Goal: Information Seeking & Learning: Stay updated

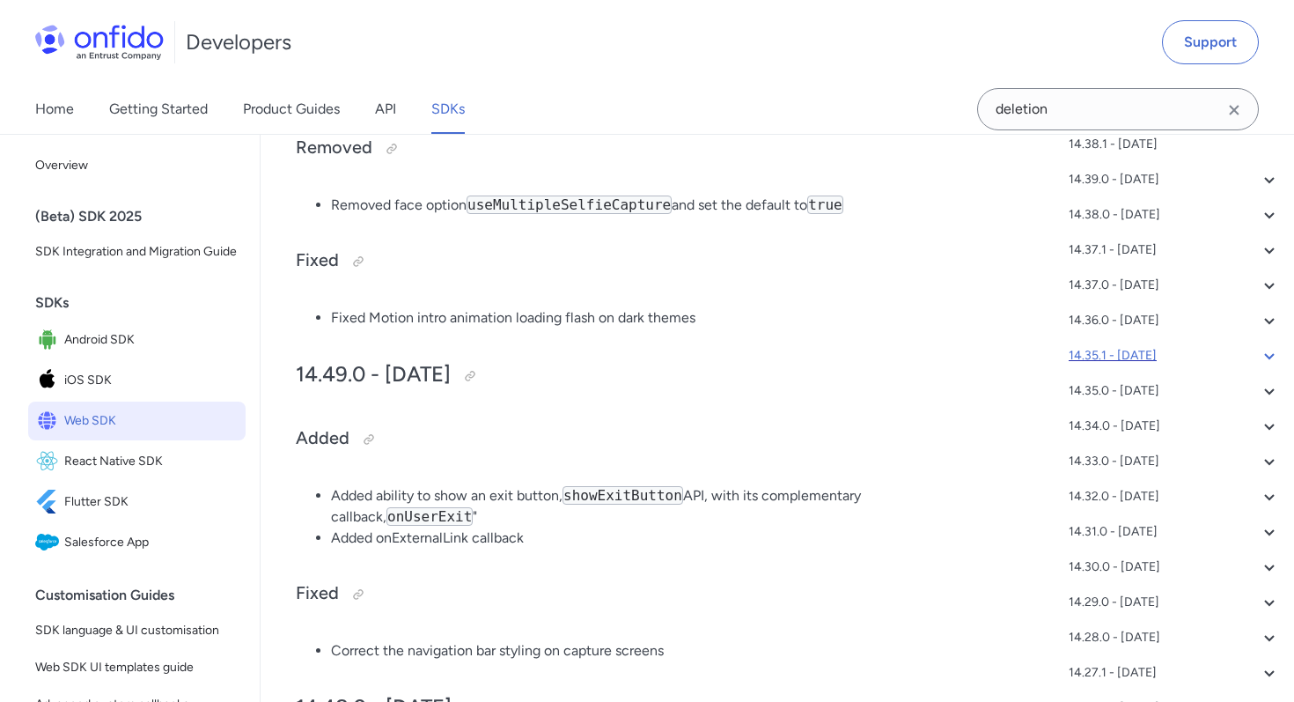
scroll to position [891, 0]
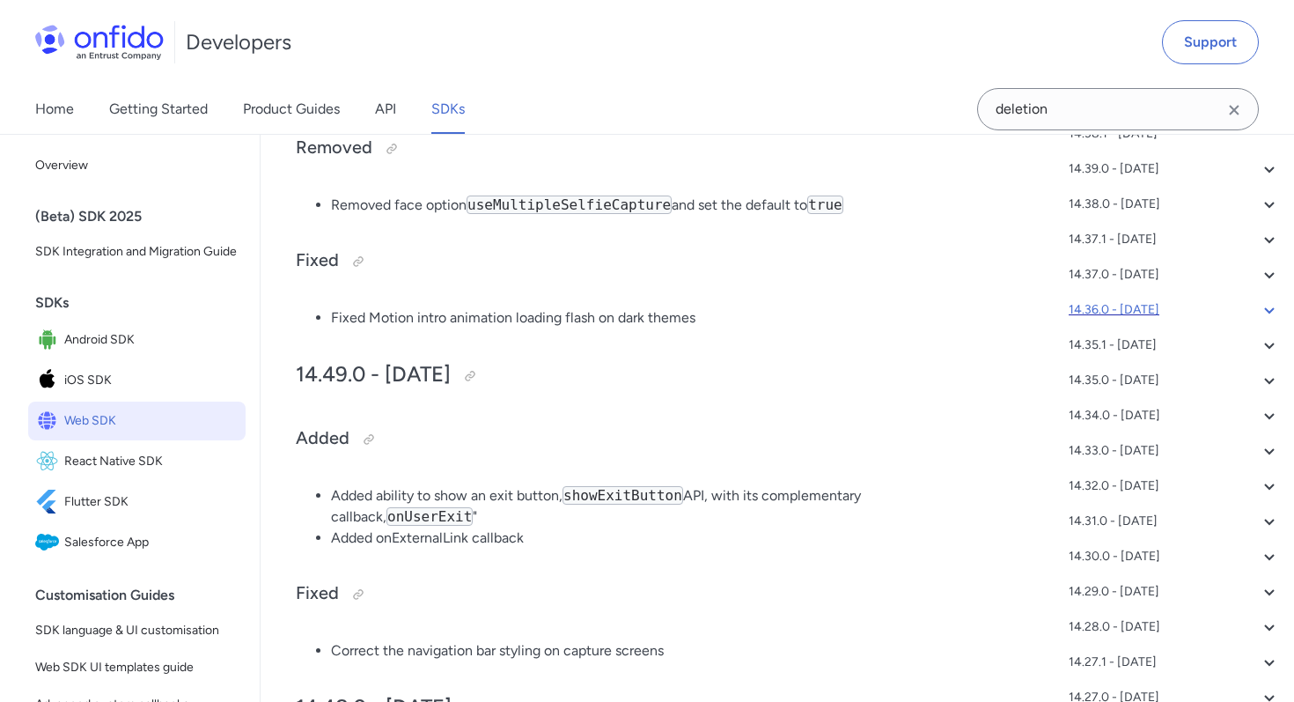
click at [1240, 311] on div "14.36.0 - [DATE]" at bounding box center [1174, 309] width 211 height 21
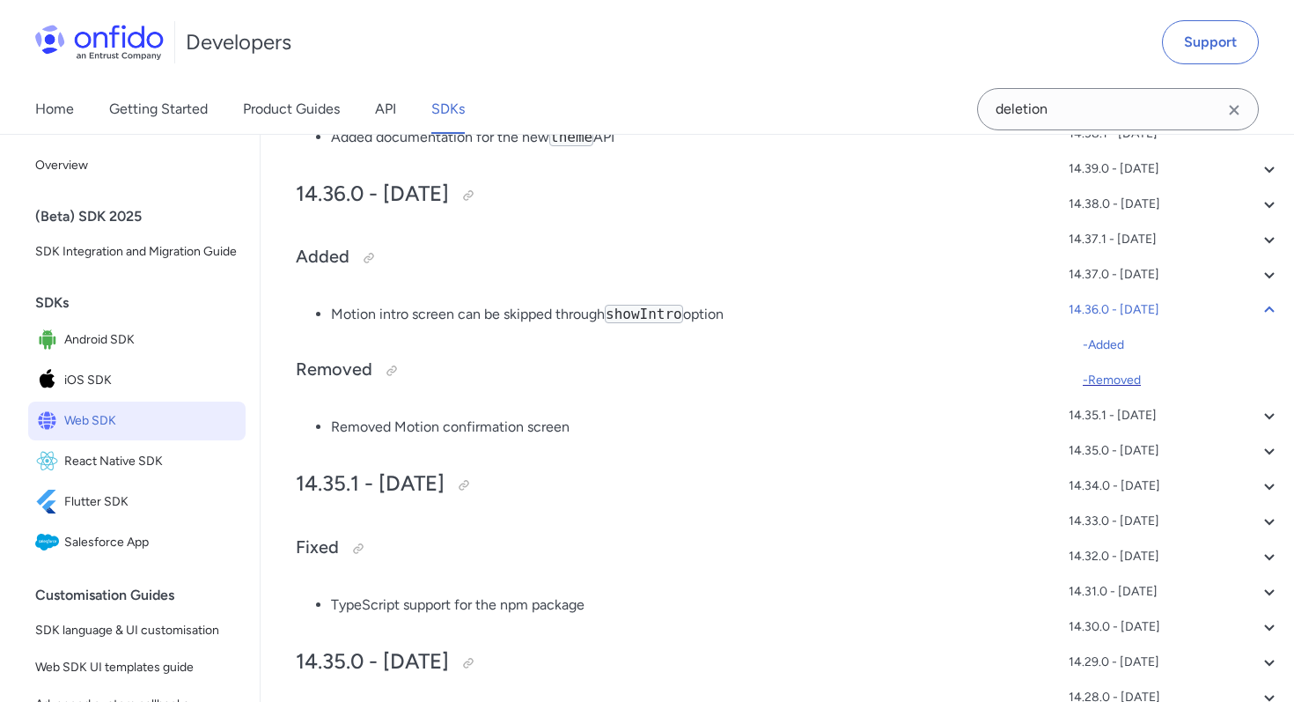
click at [1144, 372] on div "- Removed" at bounding box center [1181, 380] width 197 height 21
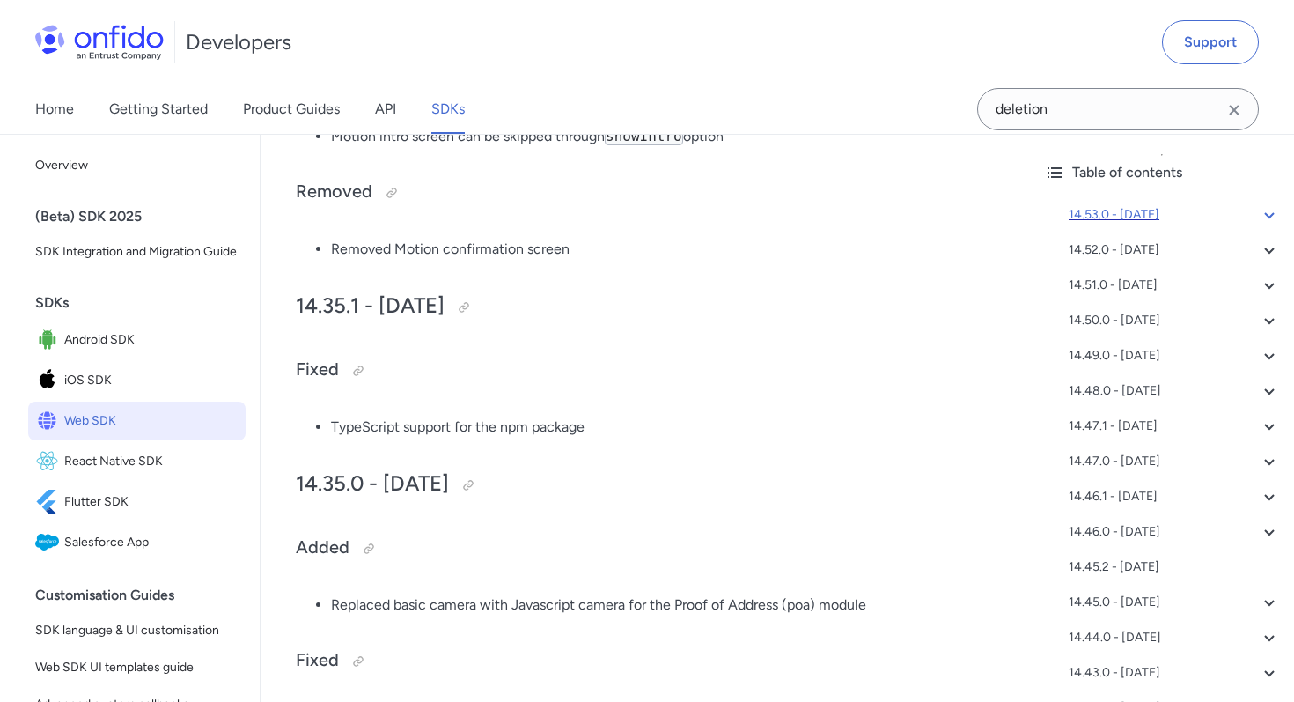
click at [1103, 212] on div "14.53.0 - [DATE]" at bounding box center [1174, 214] width 211 height 21
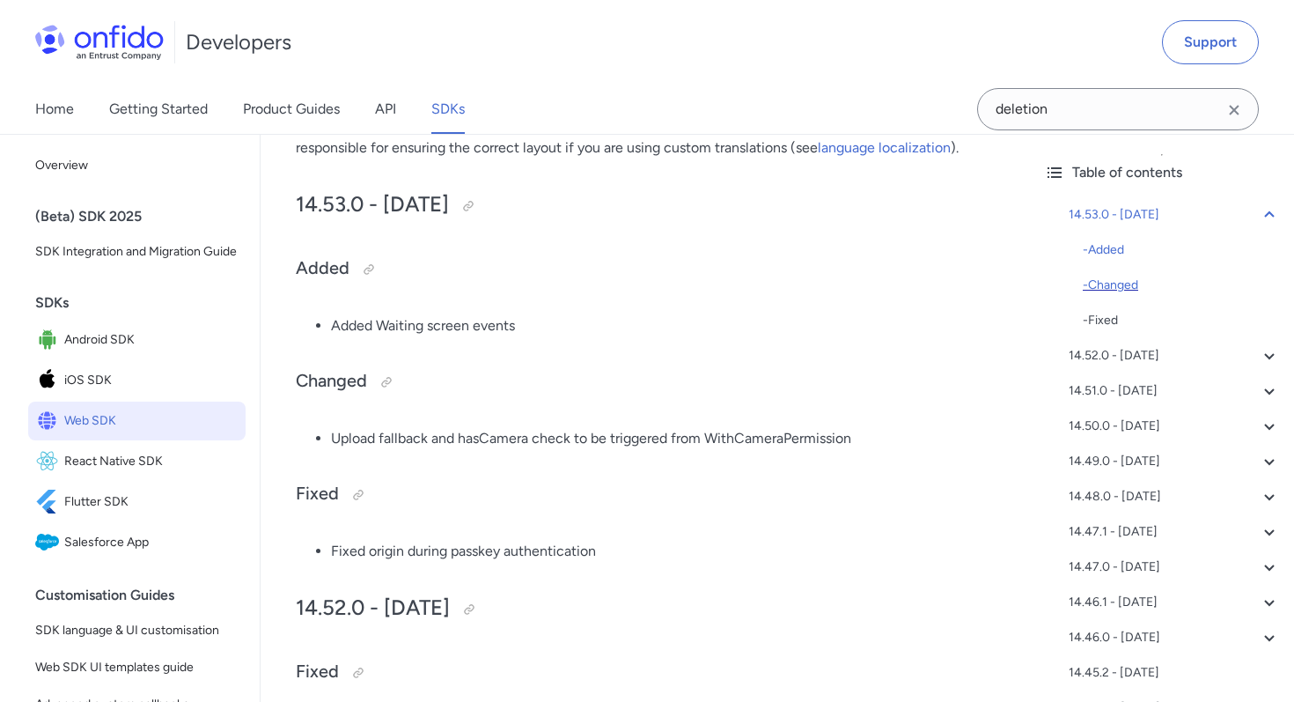
click at [1127, 288] on div "- Changed" at bounding box center [1181, 285] width 197 height 21
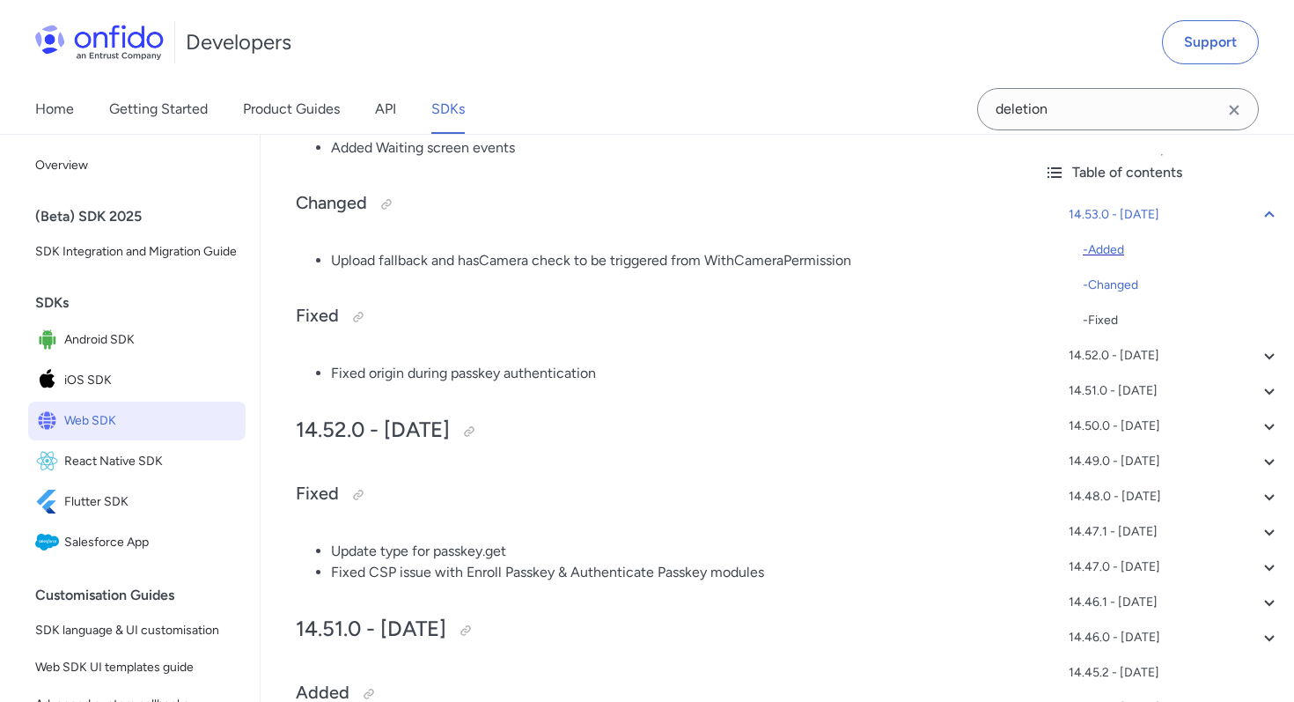
click at [1106, 254] on div "- Added" at bounding box center [1181, 249] width 197 height 21
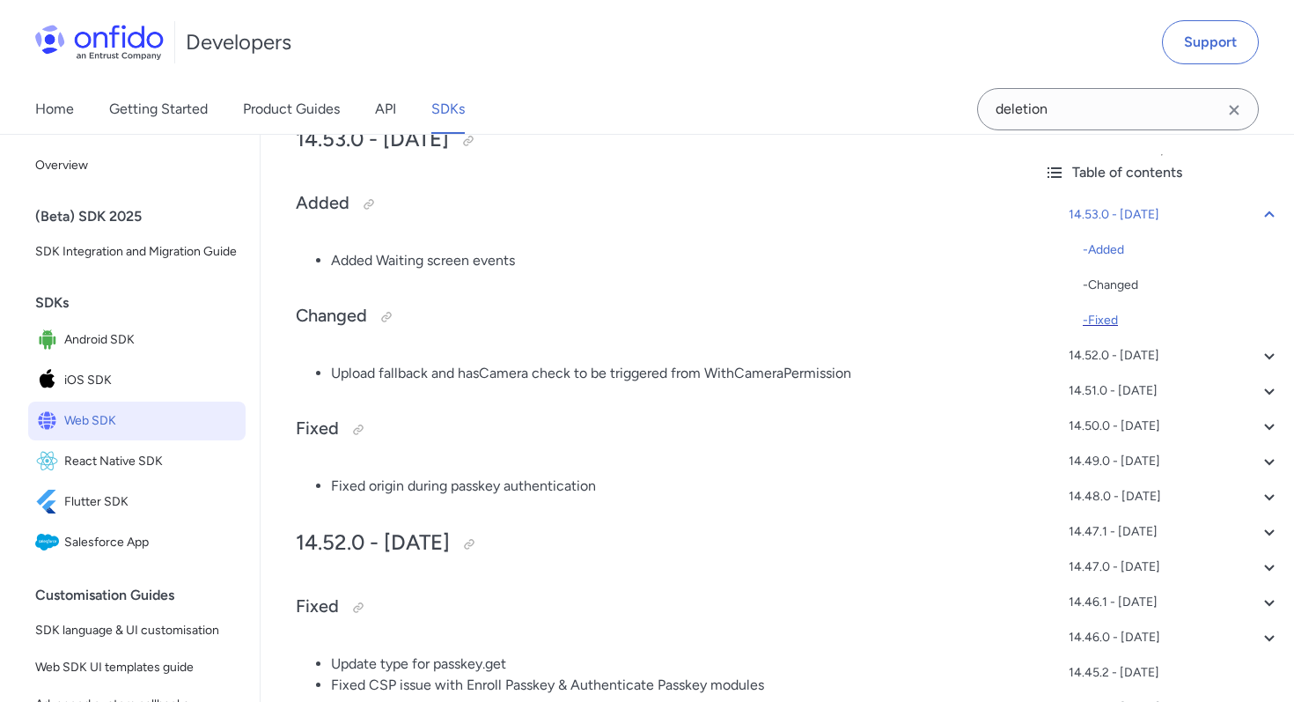
click at [1107, 324] on div "- Fixed" at bounding box center [1181, 320] width 197 height 21
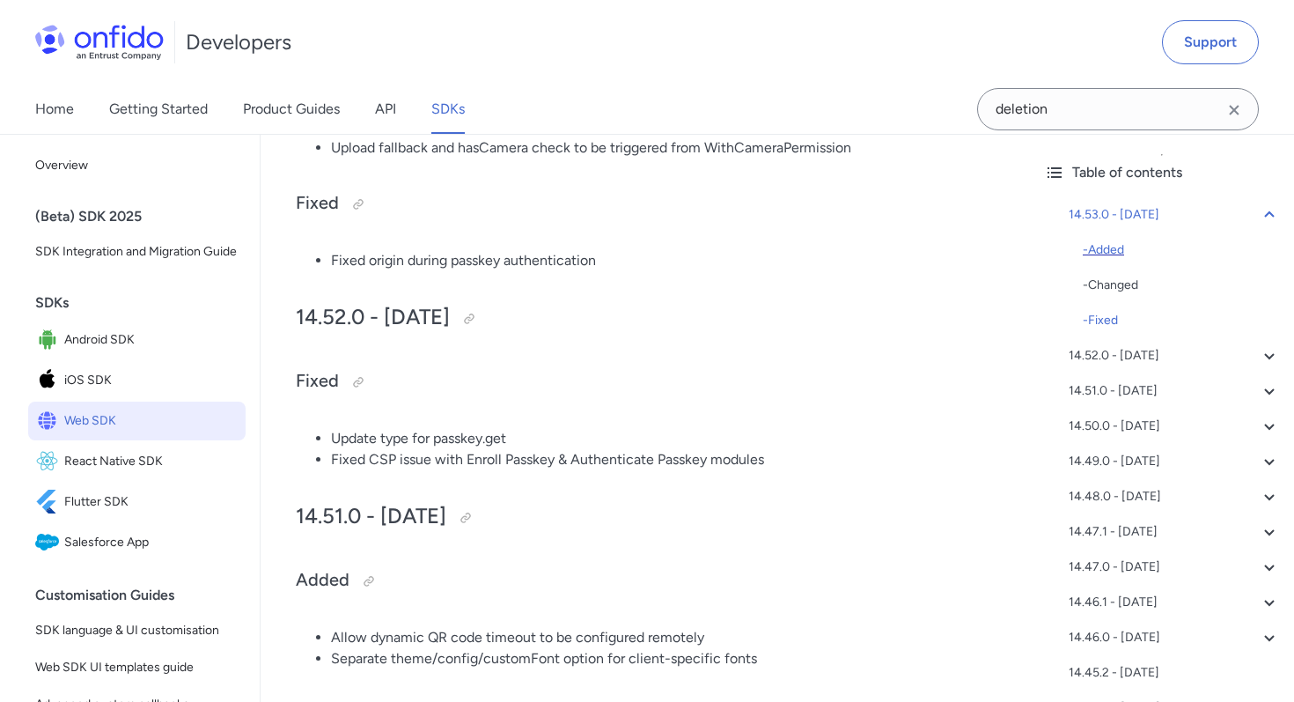
click at [1108, 257] on div "- Added" at bounding box center [1181, 249] width 197 height 21
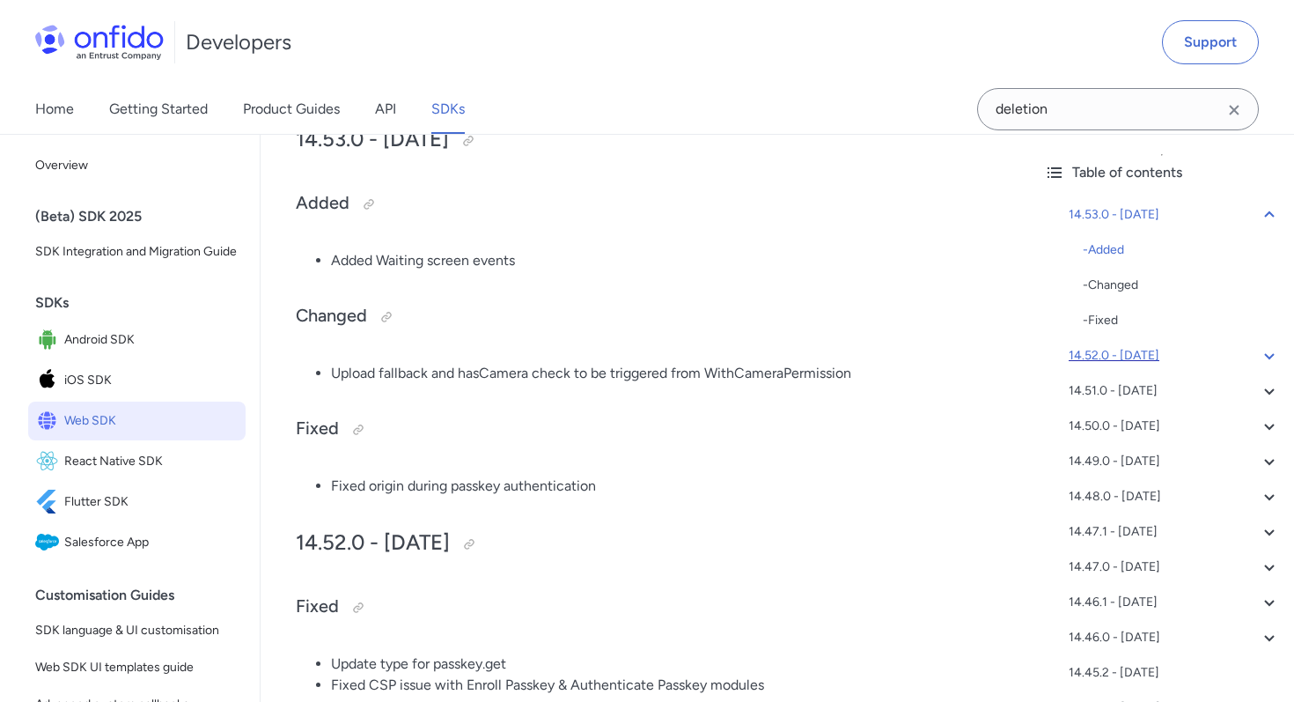
click at [1206, 355] on div "14.52.0 - [DATE]" at bounding box center [1174, 355] width 211 height 21
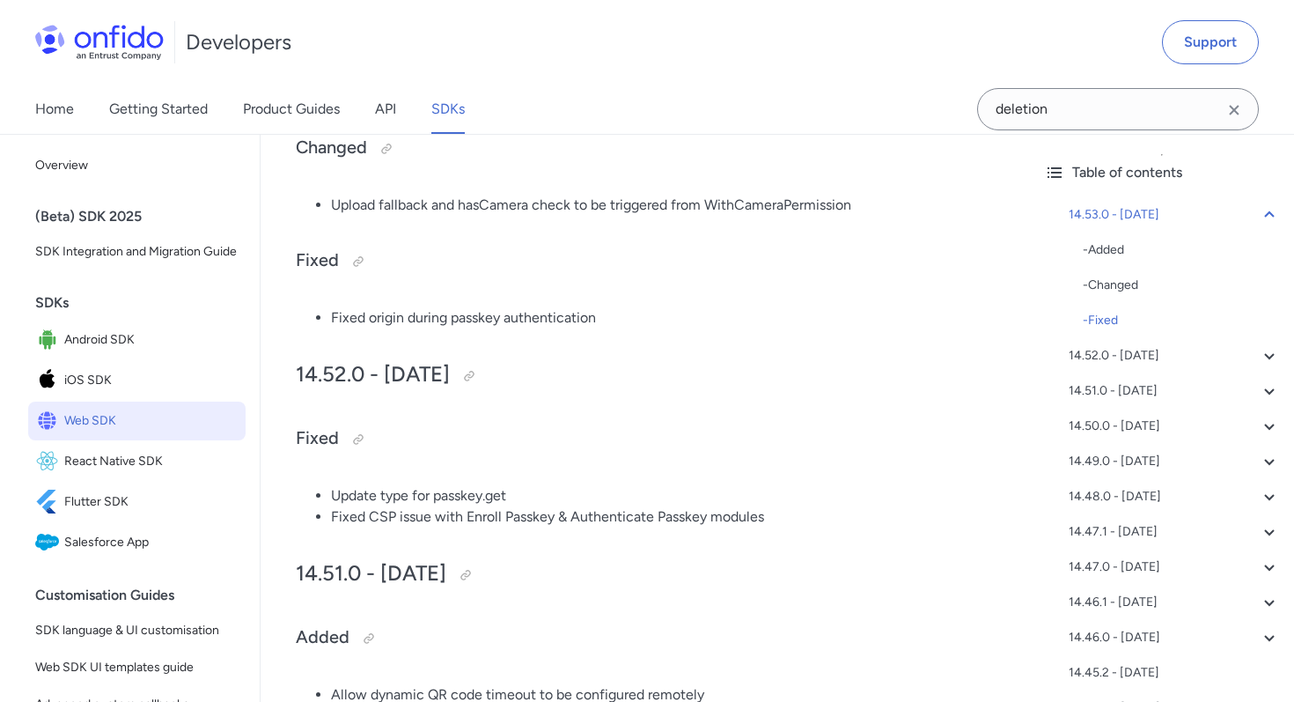
scroll to position [630, 0]
click at [1212, 210] on div "14.53.0 - [DATE]" at bounding box center [1174, 214] width 211 height 21
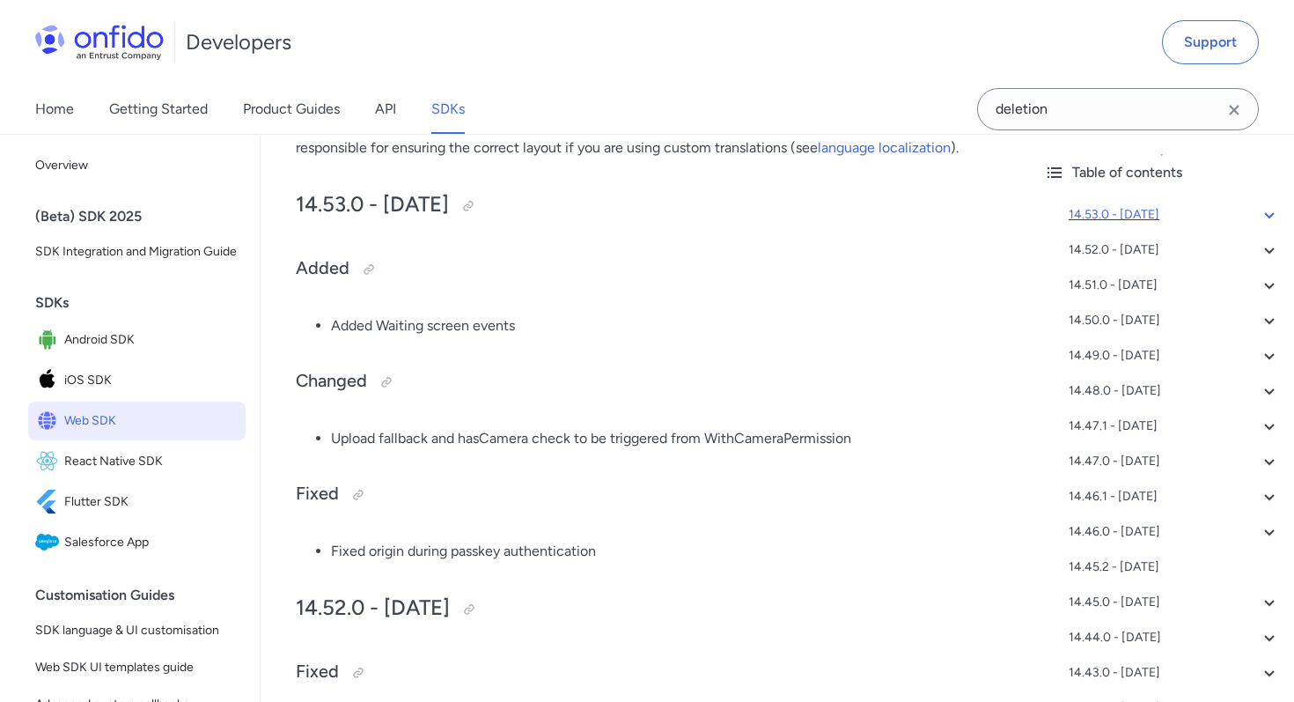
click at [1212, 210] on div "14.53.0 - [DATE]" at bounding box center [1174, 214] width 211 height 21
click at [1212, 211] on div "14.53.0 - [DATE]" at bounding box center [1174, 214] width 211 height 21
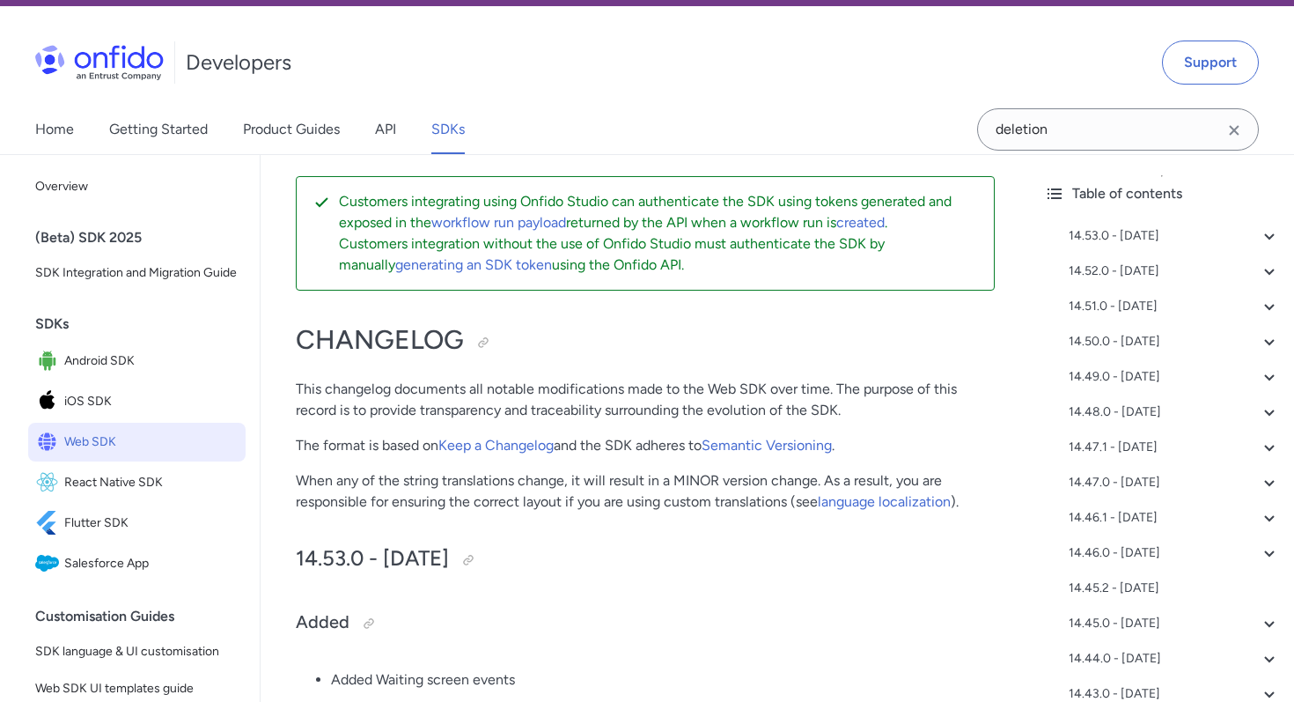
scroll to position [50, 0]
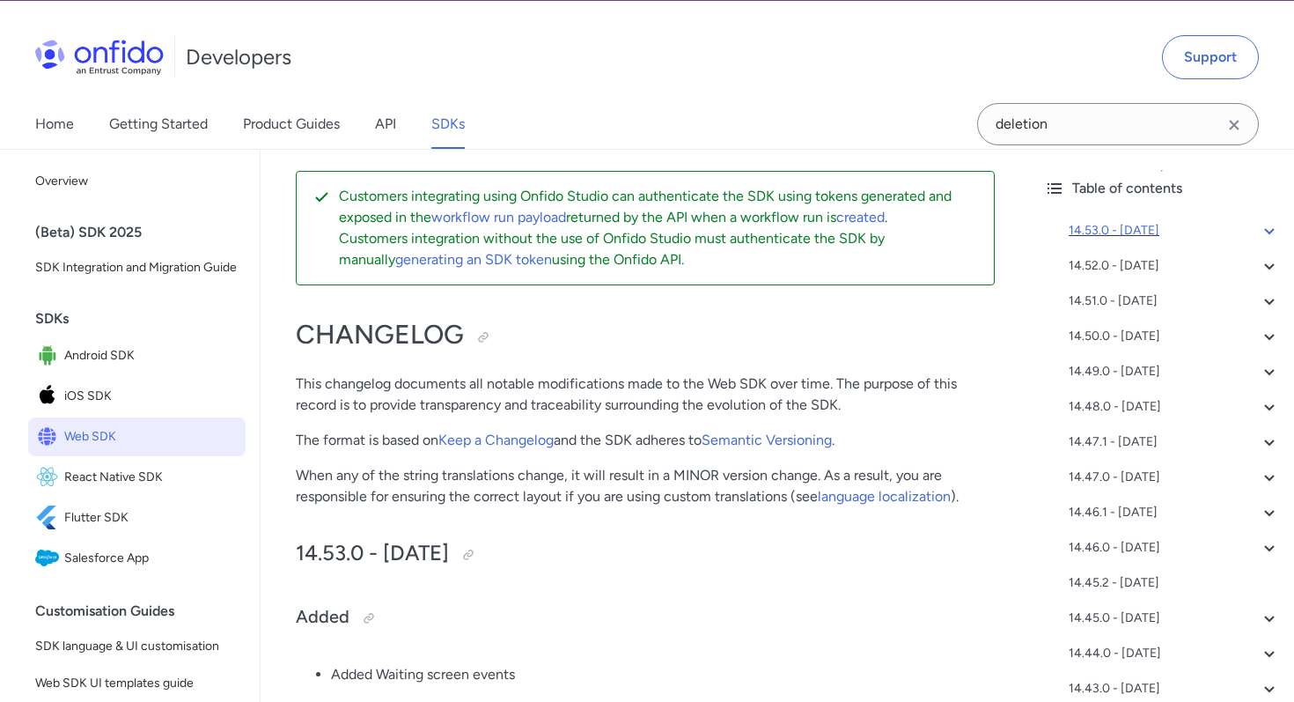
click at [1078, 234] on div "14.53.0 - [DATE]" at bounding box center [1174, 230] width 211 height 21
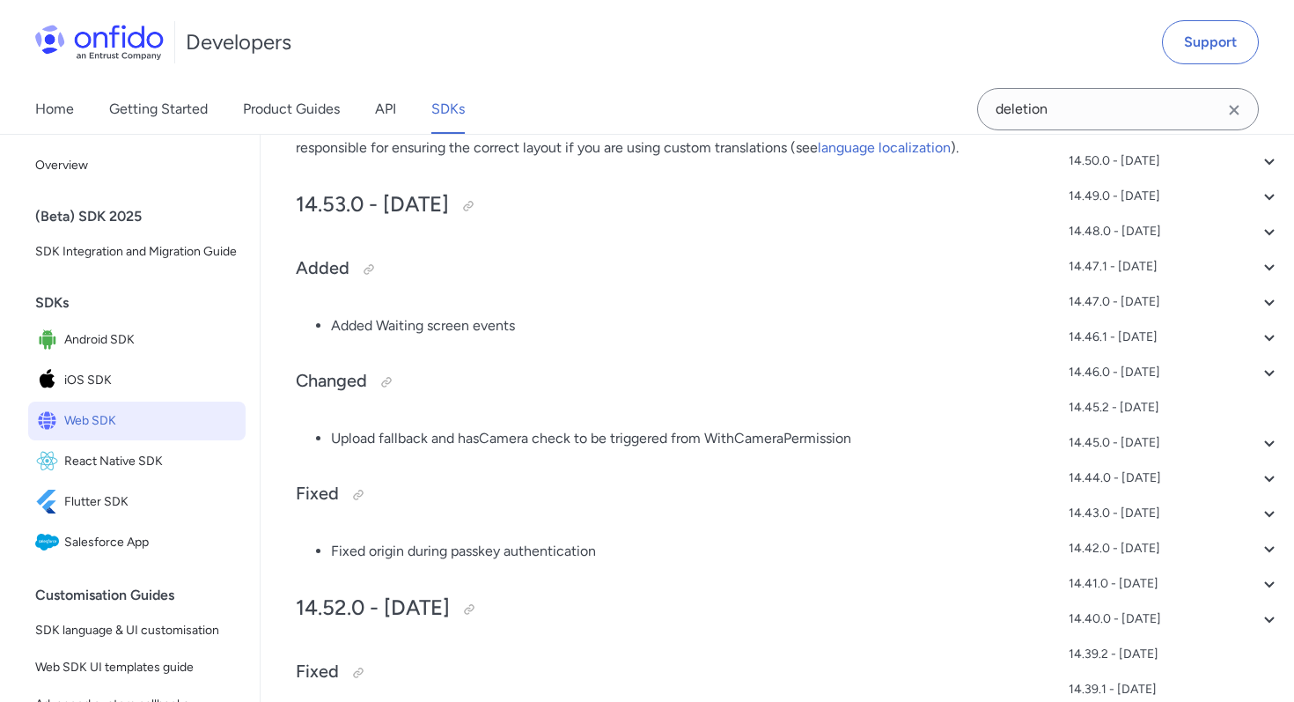
scroll to position [263, 0]
click at [1126, 343] on div "14.46.1 - [DATE]" at bounding box center [1174, 338] width 211 height 21
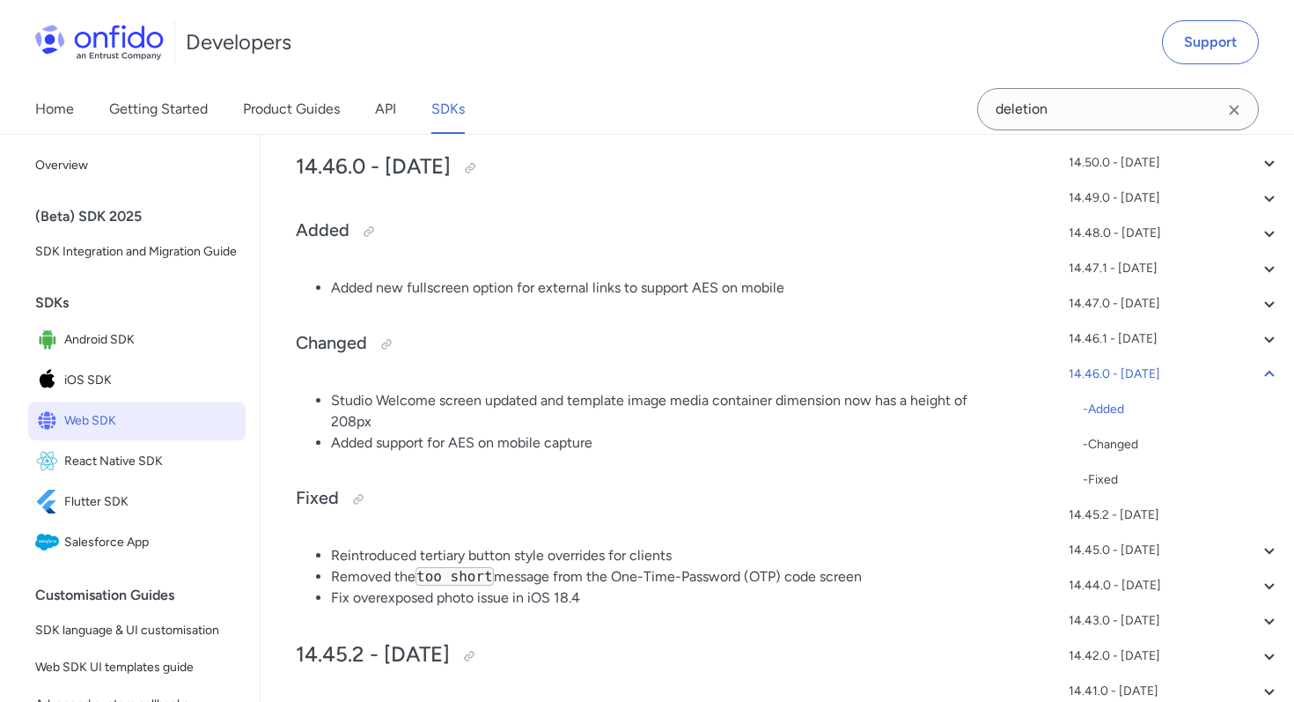
scroll to position [3130, 0]
drag, startPoint x: 578, startPoint y: 599, endPoint x: 520, endPoint y: 597, distance: 58.1
click at [520, 597] on li "Fix overexposed photo issue in iOS 18.4" at bounding box center [663, 595] width 664 height 21
click at [526, 597] on li "Fix overexposed photo issue in iOS 18.4" at bounding box center [663, 595] width 664 height 21
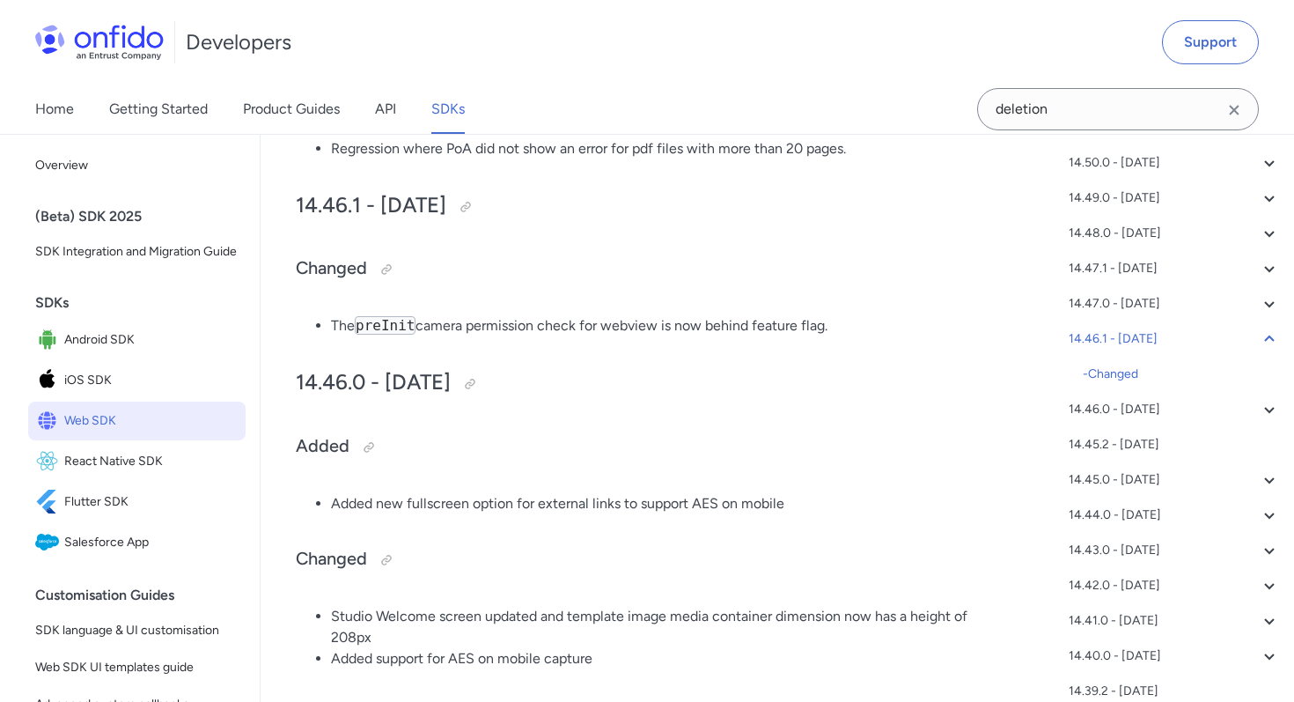
scroll to position [2828, 0]
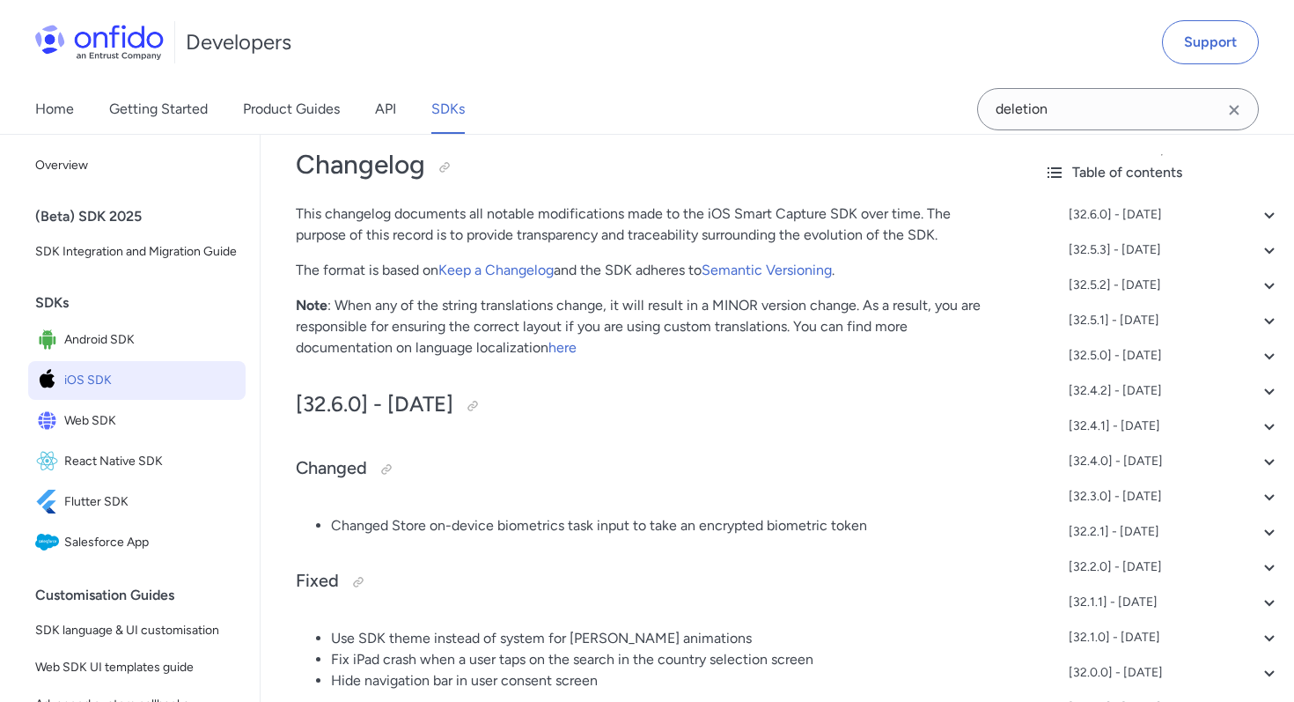
scroll to position [224, 0]
